Goal: Information Seeking & Learning: Learn about a topic

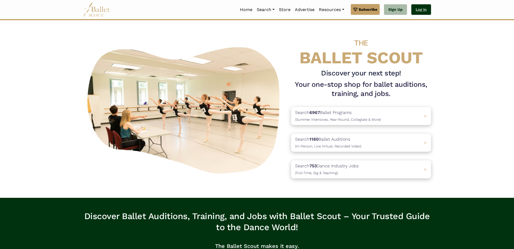
click at [417, 11] on link "Log In" at bounding box center [421, 9] width 20 height 11
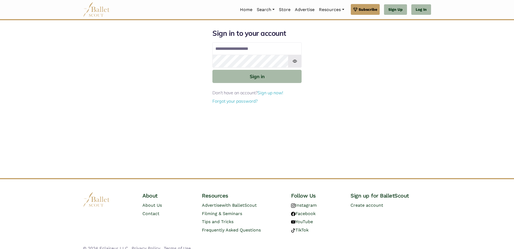
type input "**********"
click at [212, 70] on button "Sign in" at bounding box center [256, 76] width 89 height 13
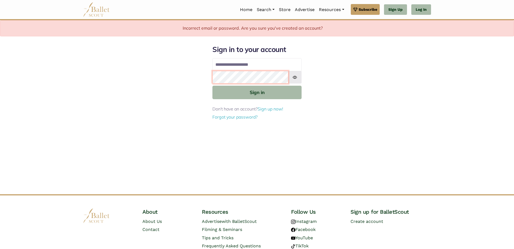
click at [212, 86] on button "Sign in" at bounding box center [256, 92] width 89 height 13
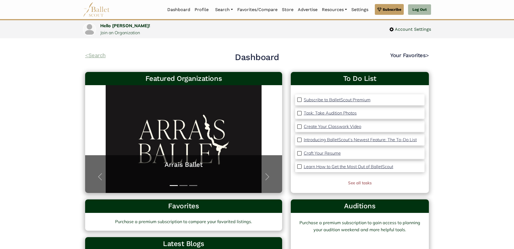
click at [98, 56] on link "< Search" at bounding box center [95, 55] width 21 height 6
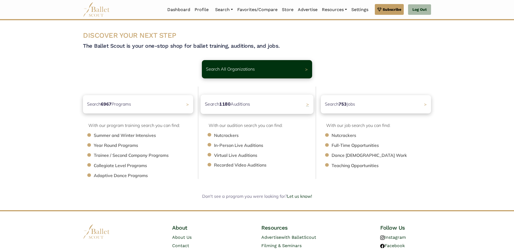
click at [244, 104] on p "Search 1180 Auditions" at bounding box center [227, 104] width 45 height 7
click at [227, 107] on b "1180" at bounding box center [224, 104] width 11 height 6
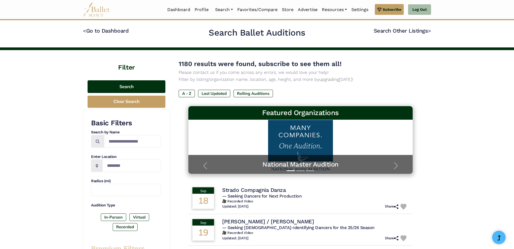
click at [130, 87] on button "Search" at bounding box center [126, 86] width 78 height 13
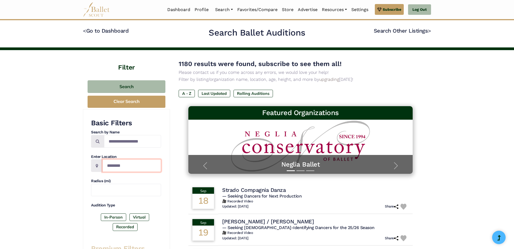
click at [118, 169] on input "Location" at bounding box center [131, 166] width 59 height 13
type input "**********"
click at [111, 217] on label "In-Person" at bounding box center [113, 218] width 25 height 8
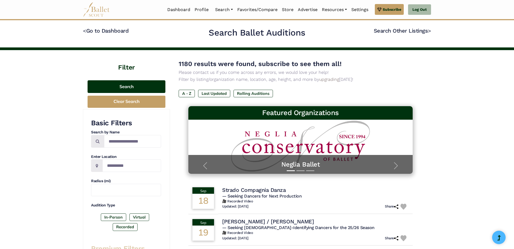
click at [129, 87] on button "Search" at bounding box center [126, 86] width 78 height 13
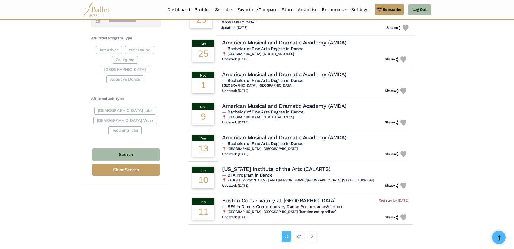
scroll to position [270, 0]
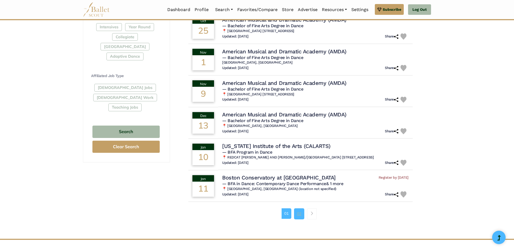
click at [300, 215] on link "02" at bounding box center [299, 214] width 10 height 11
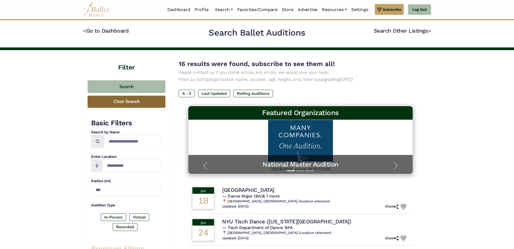
click at [131, 104] on button "Clear Search" at bounding box center [126, 102] width 78 height 12
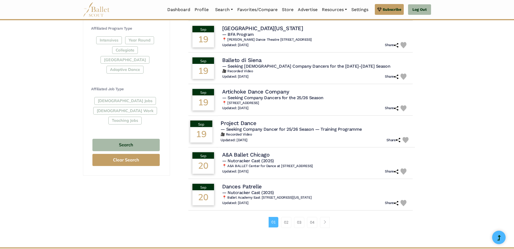
scroll to position [270, 0]
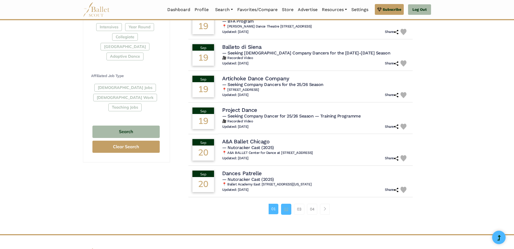
click at [285, 210] on link "02" at bounding box center [286, 209] width 10 height 11
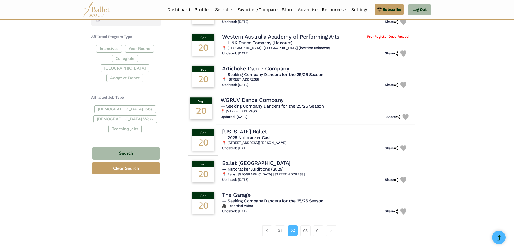
scroll to position [270, 0]
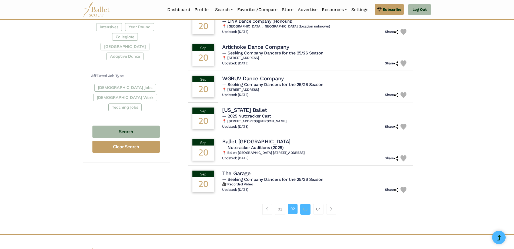
click at [307, 211] on link "03" at bounding box center [305, 209] width 10 height 11
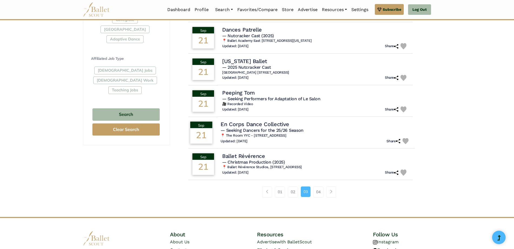
scroll to position [297, 0]
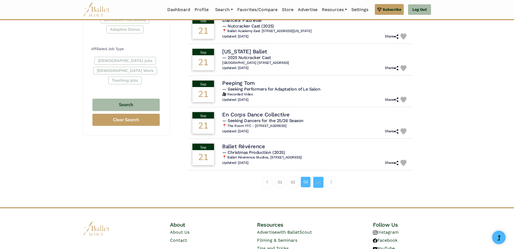
click at [319, 183] on link "04" at bounding box center [318, 182] width 10 height 11
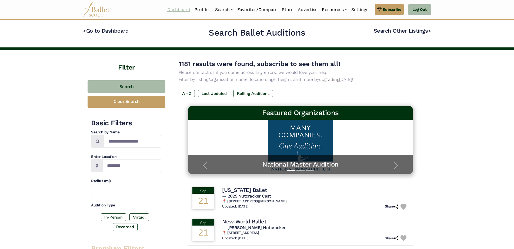
click at [177, 9] on link "Dashboard" at bounding box center [178, 9] width 27 height 11
